Goal: Transaction & Acquisition: Purchase product/service

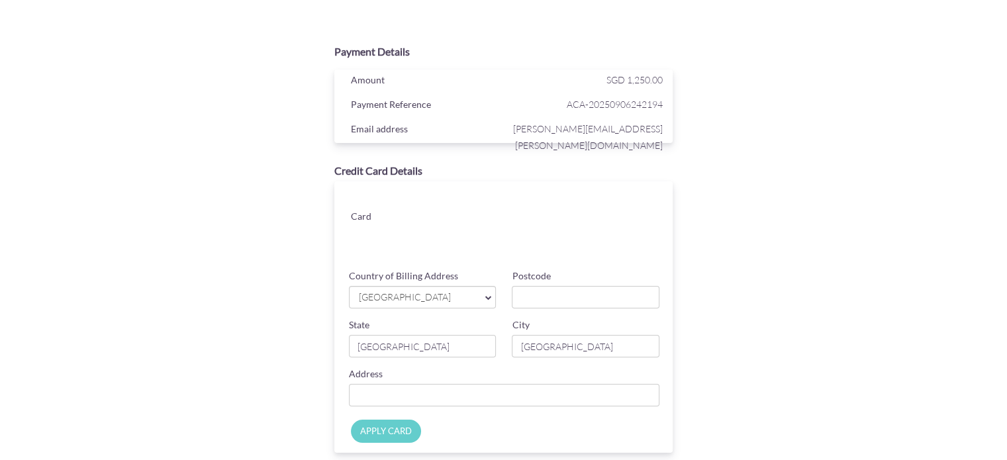
click at [694, 293] on div "Credit Card Details Card Card ending CHANGE Country of Billing Address [GEOGRAP…" at bounding box center [503, 308] width 431 height 303
click at [723, 262] on div "Payment Details Amount SGD 1,250.00 Payment Reference ACA-20250906242194 Email …" at bounding box center [504, 281] width 646 height 487
click at [580, 295] on input "Postcode" at bounding box center [586, 297] width 148 height 23
type input "322113"
click at [707, 341] on div "Credit Card Details Card Card ending CHANGE Country of Billing Address [GEOGRAP…" at bounding box center [503, 308] width 431 height 303
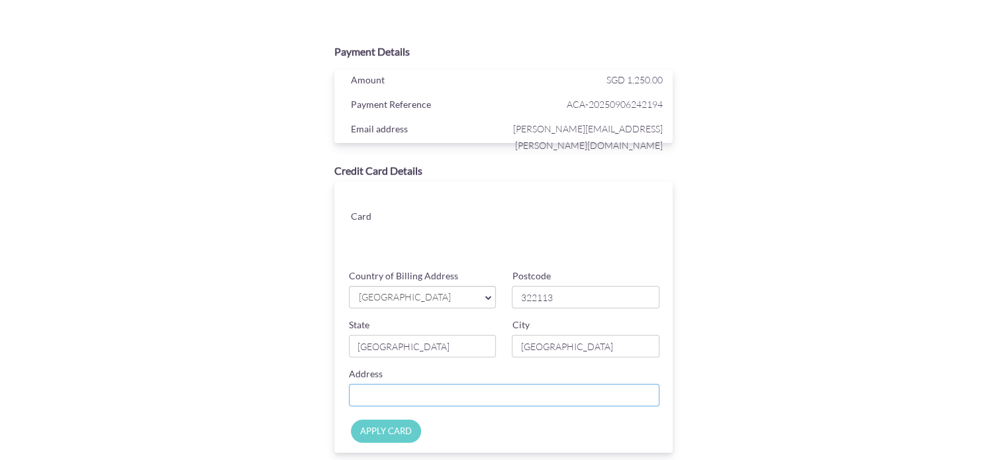
click at [593, 392] on input "Country of Billing Address" at bounding box center [504, 395] width 311 height 23
type input "[STREET_ADDRESS][PERSON_NAME]"
click at [766, 395] on div "Payment Details Amount SGD 1,250.00 Payment Reference ACA-20250906242194 Email …" at bounding box center [504, 281] width 646 height 487
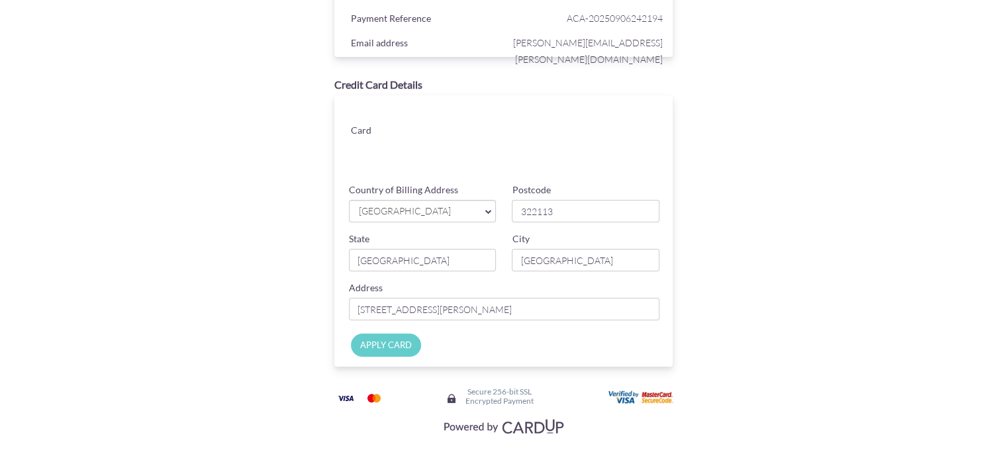
scroll to position [97, 0]
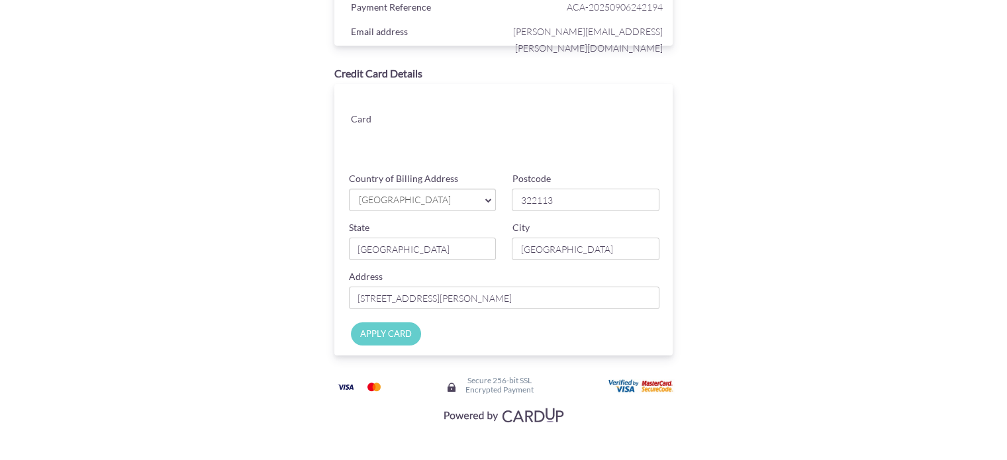
click at [396, 332] on input "APPLY CARD" at bounding box center [386, 334] width 70 height 23
type input "Applying..."
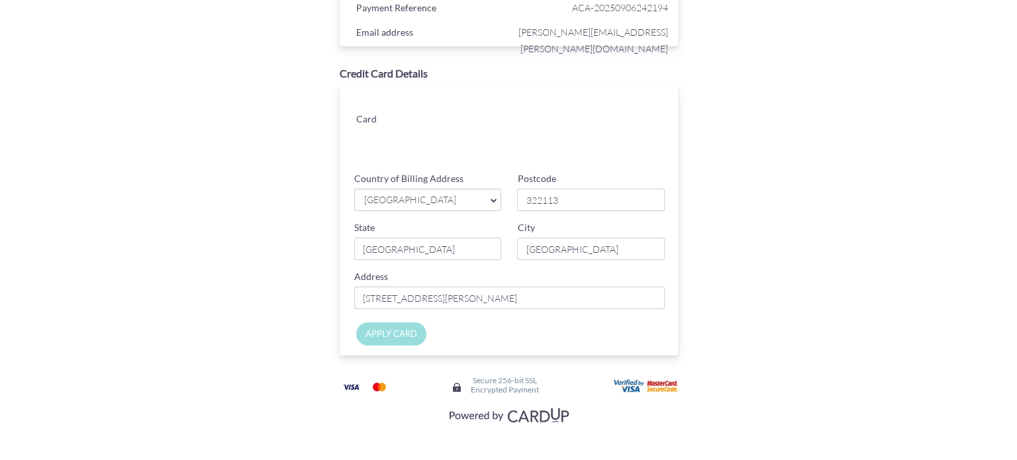
scroll to position [0, 0]
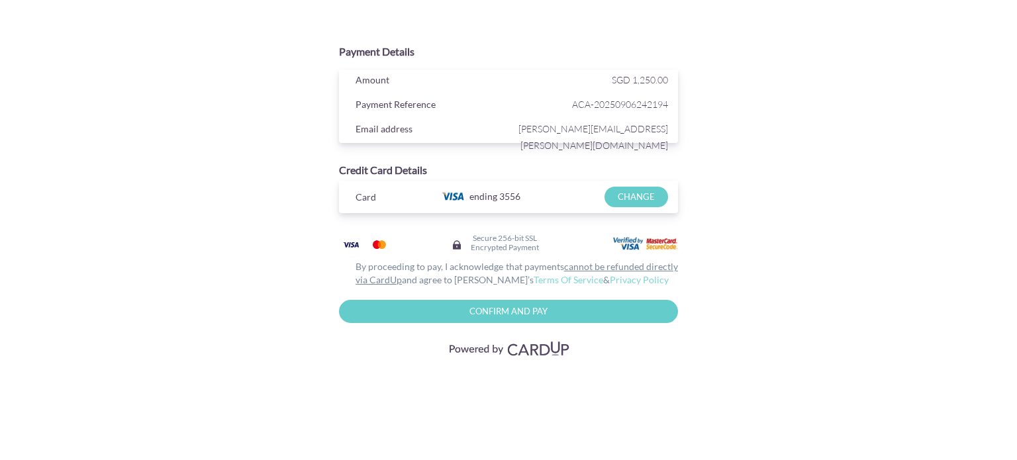
click at [577, 309] on input "Confirm and Pay" at bounding box center [508, 311] width 339 height 23
type input "Please wait..."
